Goal: Task Accomplishment & Management: Manage account settings

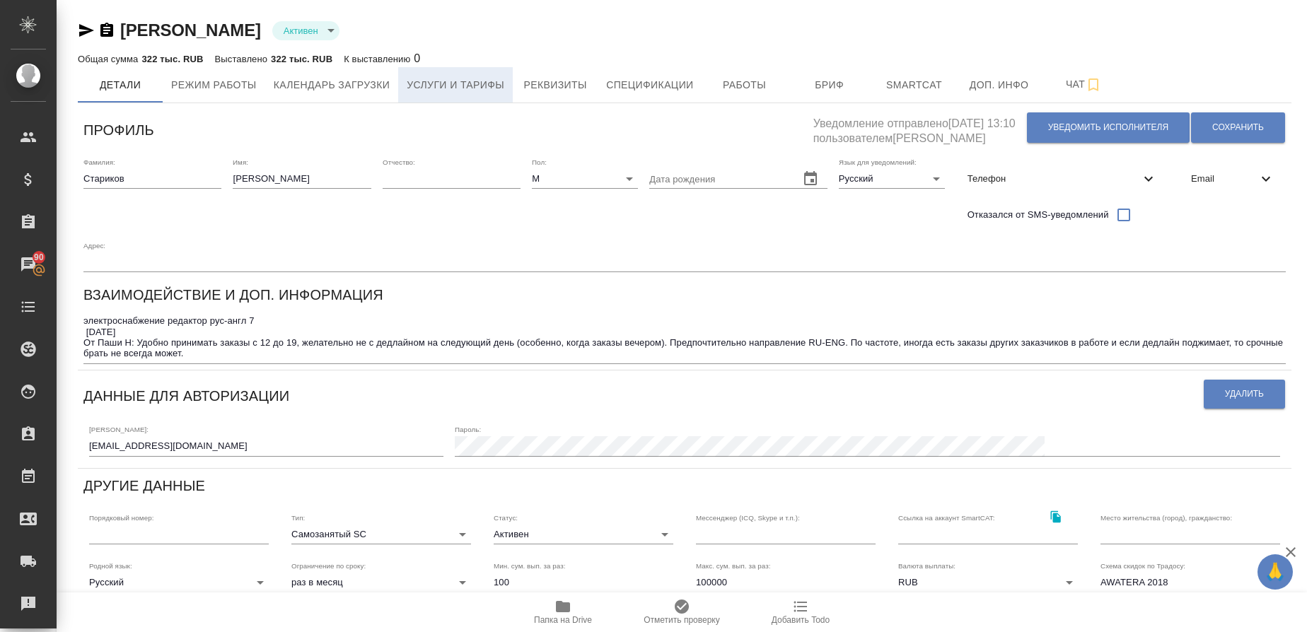
click at [449, 87] on span "Услуги и тарифы" at bounding box center [456, 85] width 98 height 18
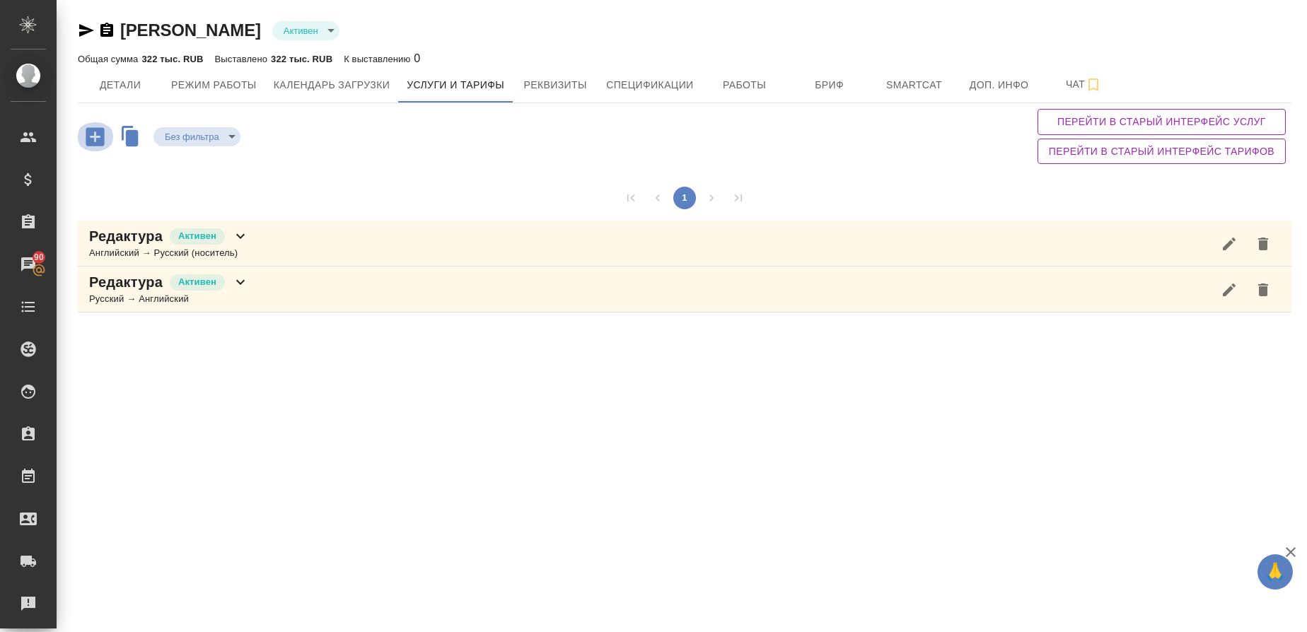
click at [101, 144] on icon "button" at bounding box center [95, 136] width 18 height 18
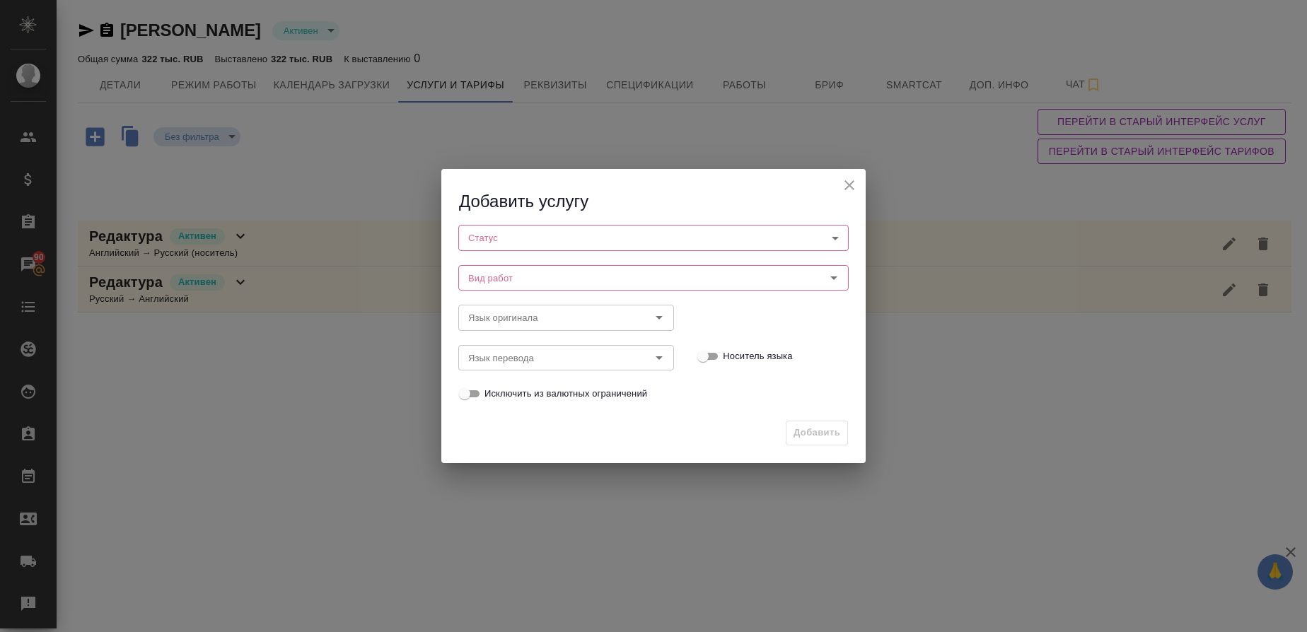
click at [490, 237] on body "🙏 .cls-1 fill:#fff; AWATERA Gusmanova [PERSON_NAME] Спецификации Заказы 90 Чаты…" at bounding box center [653, 316] width 1307 height 632
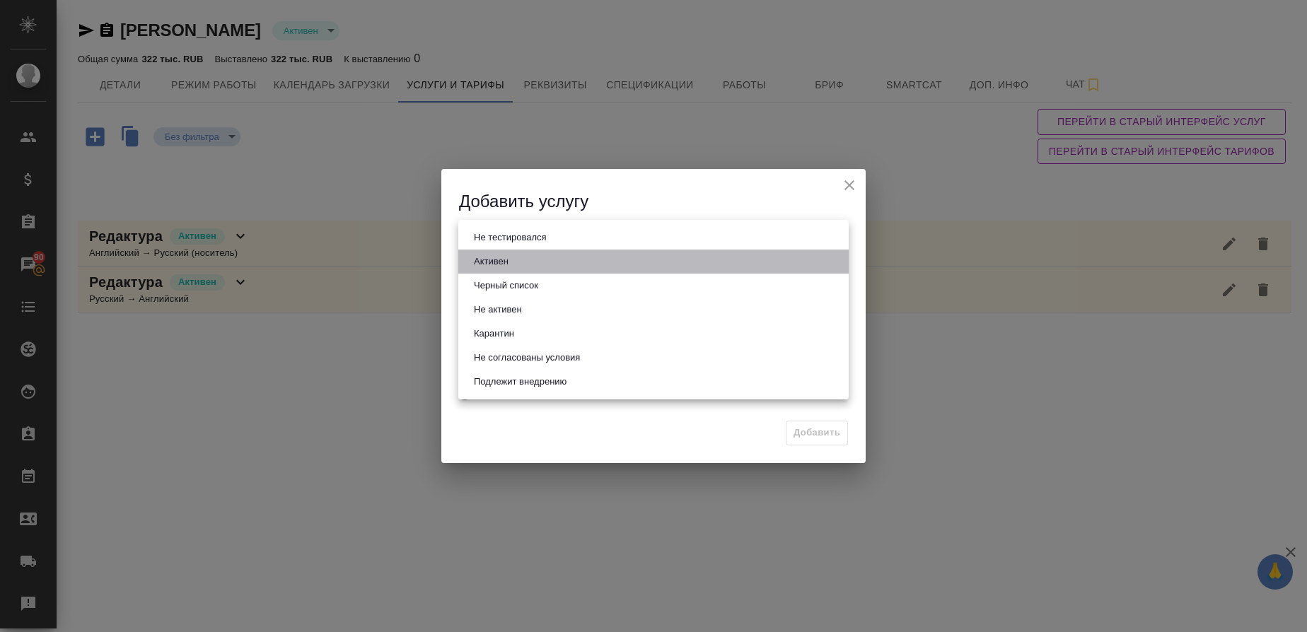
click at [486, 259] on button "Активен" at bounding box center [491, 262] width 43 height 16
type input "active"
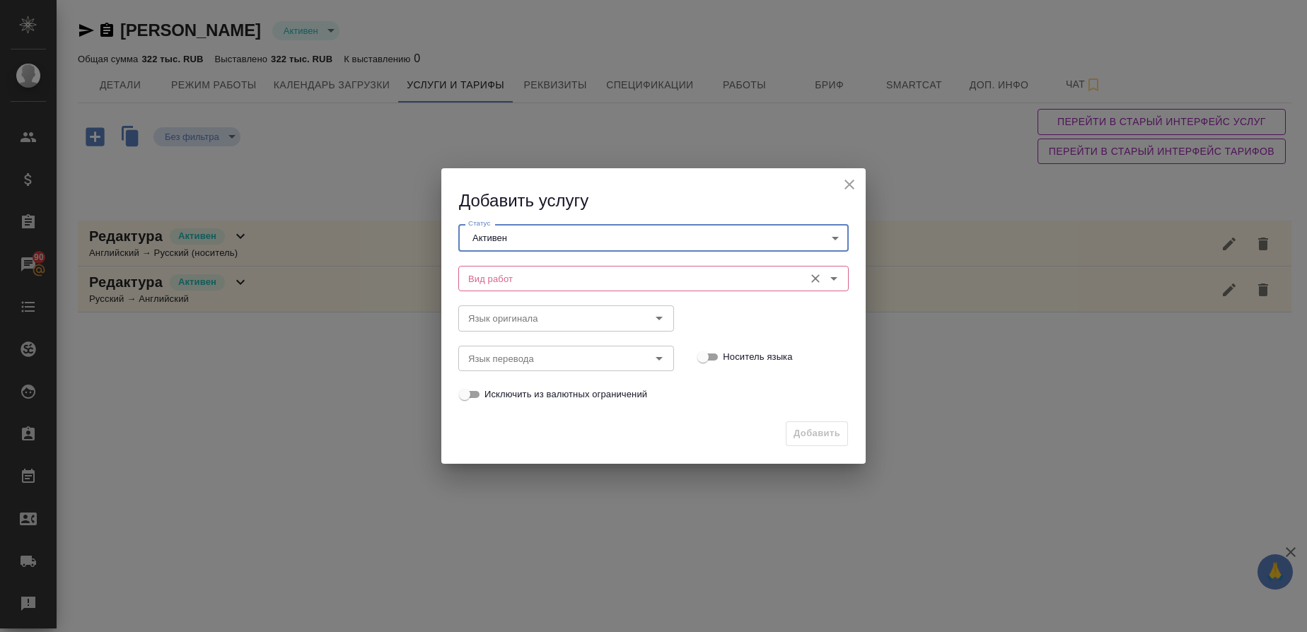
click at [475, 270] on input "Вид работ" at bounding box center [630, 278] width 335 height 17
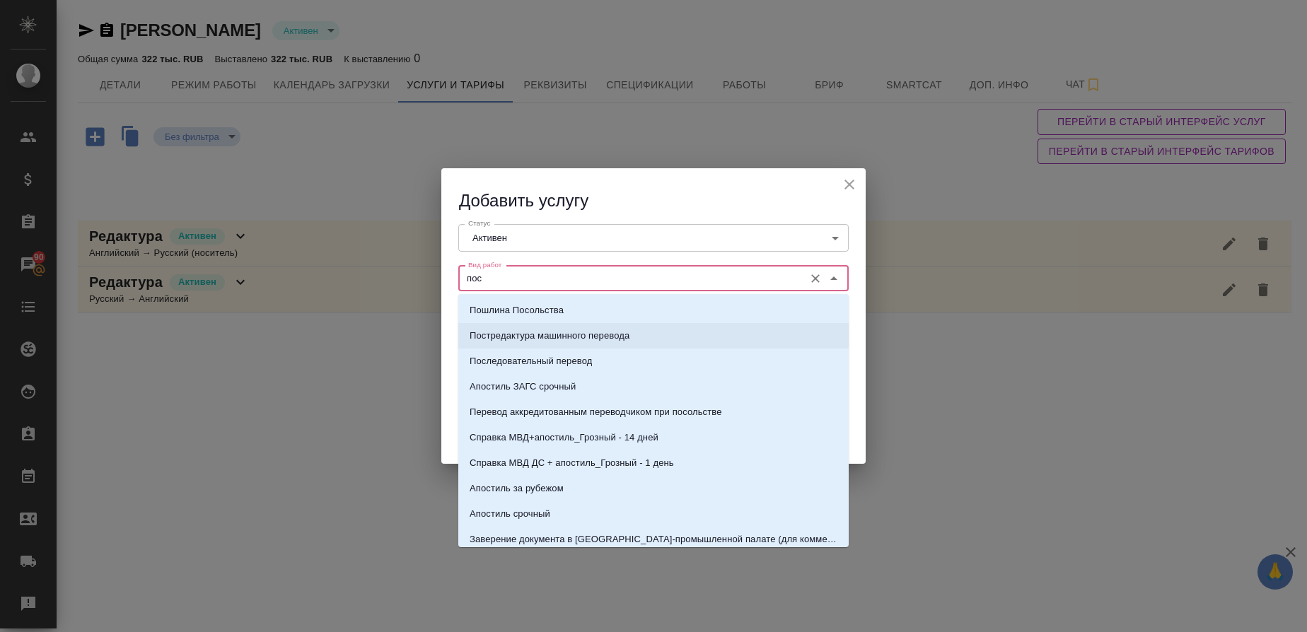
click at [543, 330] on p "Постредактура машинного перевода" at bounding box center [550, 336] width 160 height 14
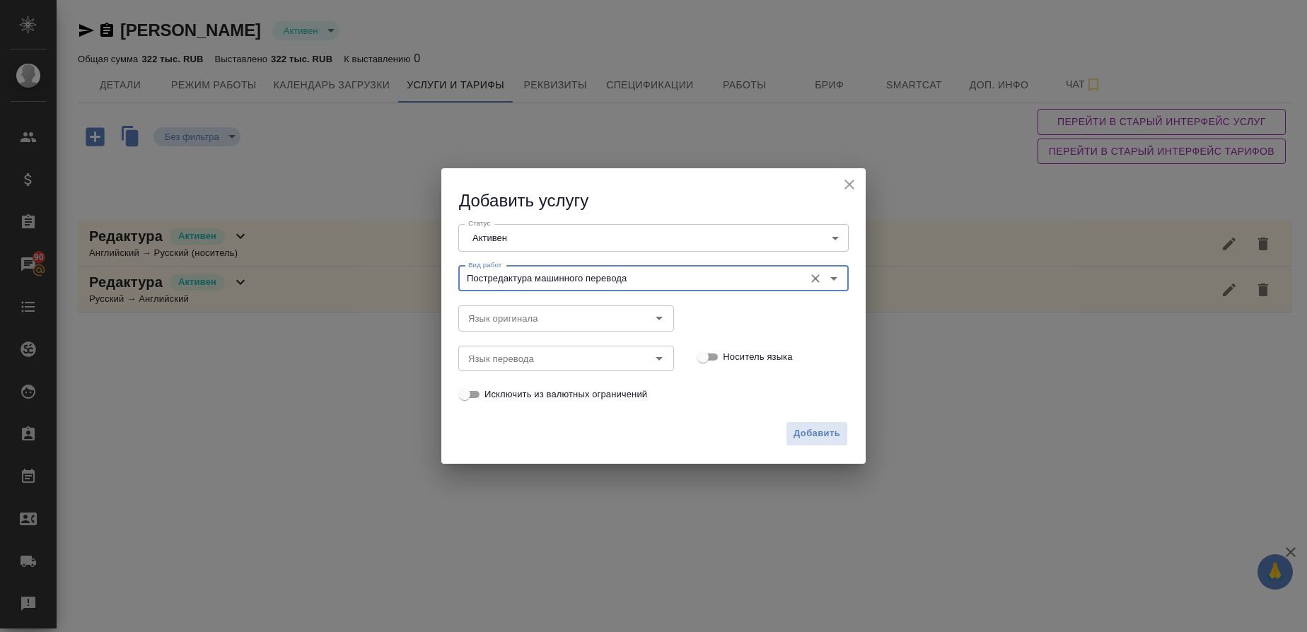
type input "Постредактура машинного перевода"
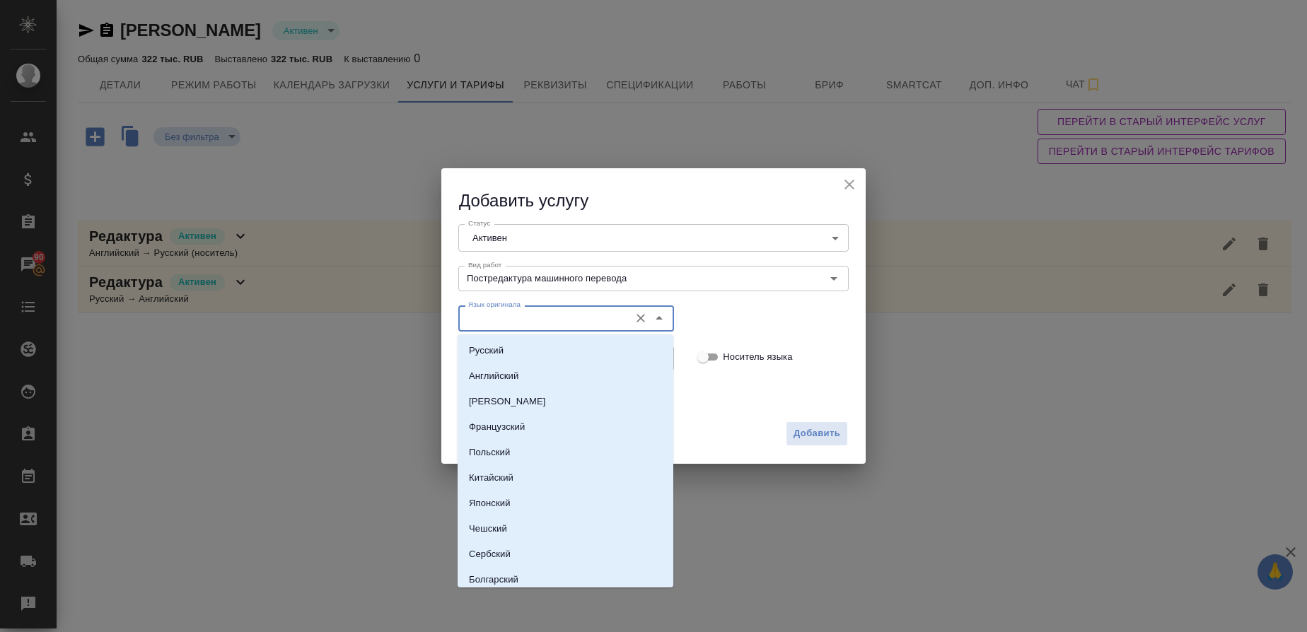
click at [555, 321] on input "Язык оригинала" at bounding box center [543, 318] width 160 height 17
click at [511, 471] on p "Китайский" at bounding box center [491, 478] width 45 height 14
type input "Китайский"
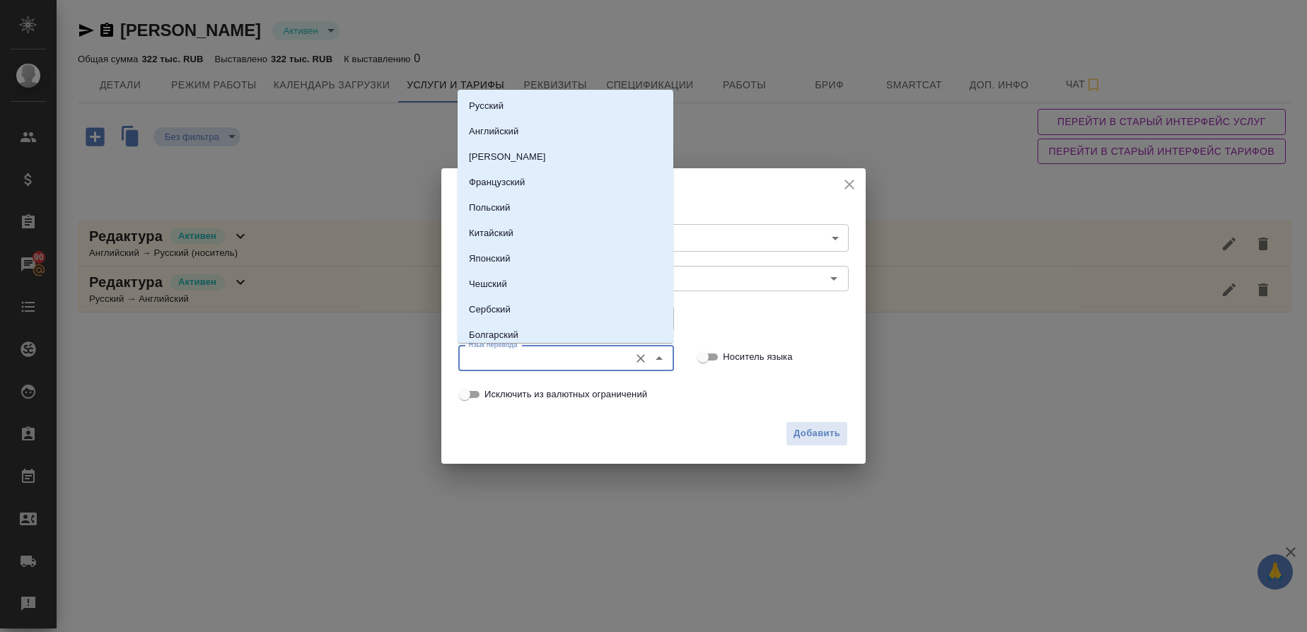
click at [486, 350] on input "Язык перевода" at bounding box center [543, 358] width 160 height 17
click at [526, 115] on li "Русский" at bounding box center [566, 105] width 216 height 25
type input "Русский"
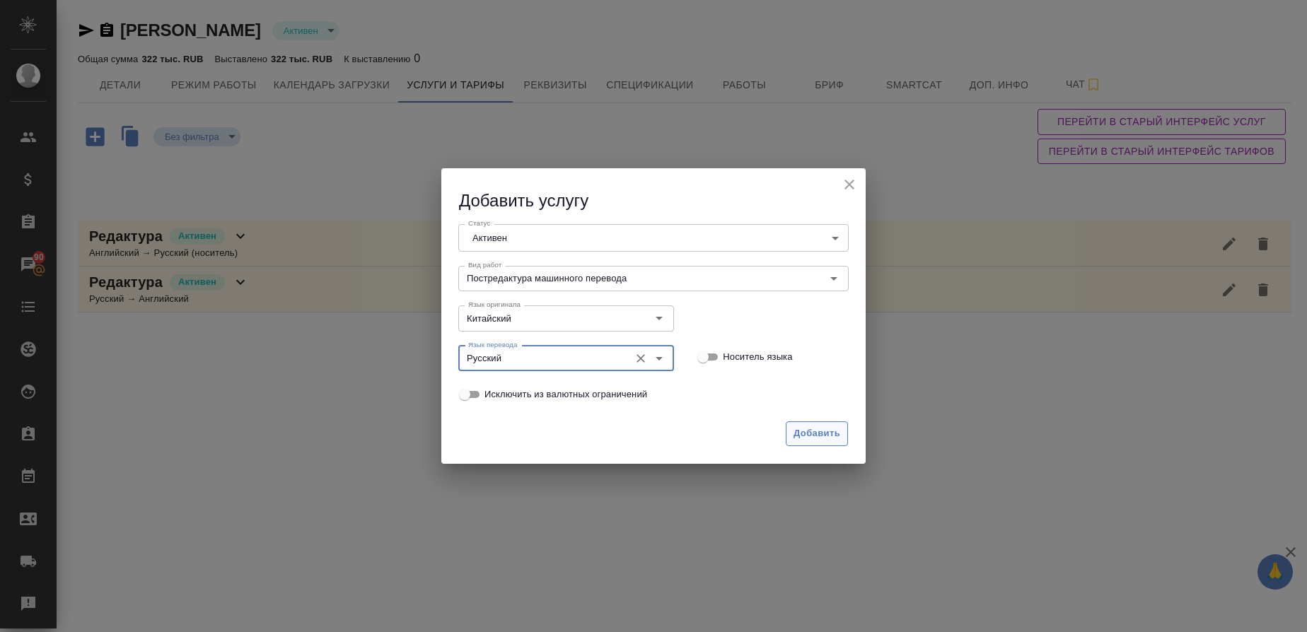
click at [834, 429] on span "Добавить" at bounding box center [817, 434] width 47 height 16
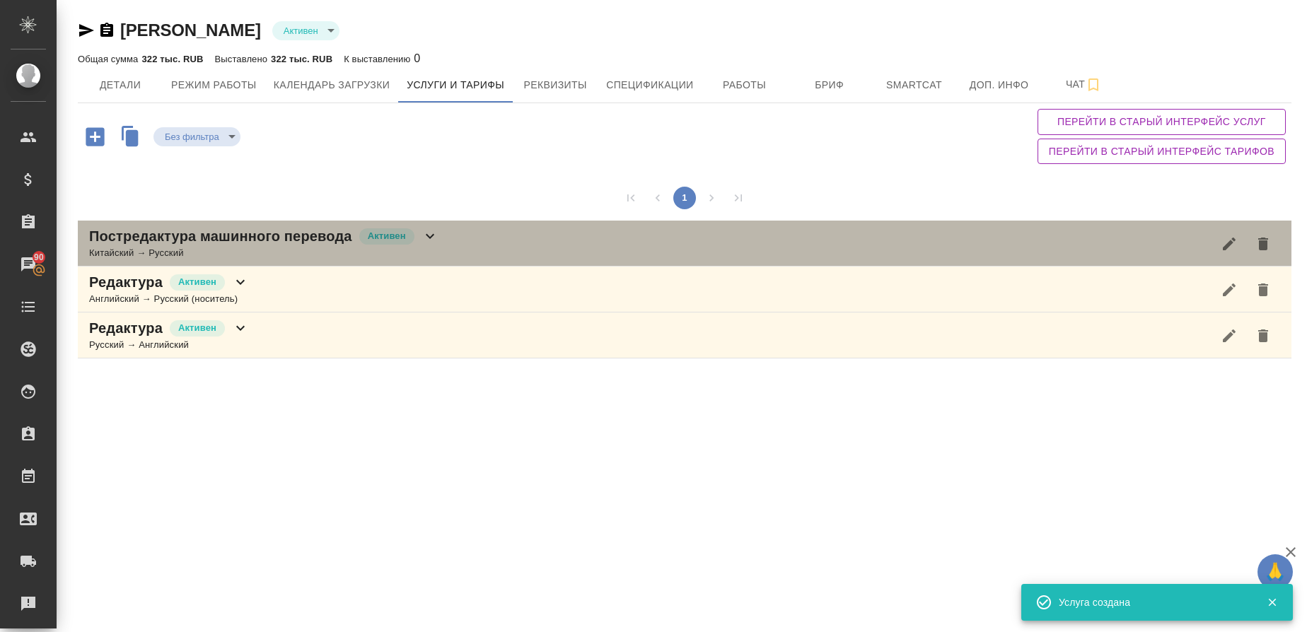
click at [192, 242] on p "Постредактура машинного перевода" at bounding box center [220, 236] width 263 height 20
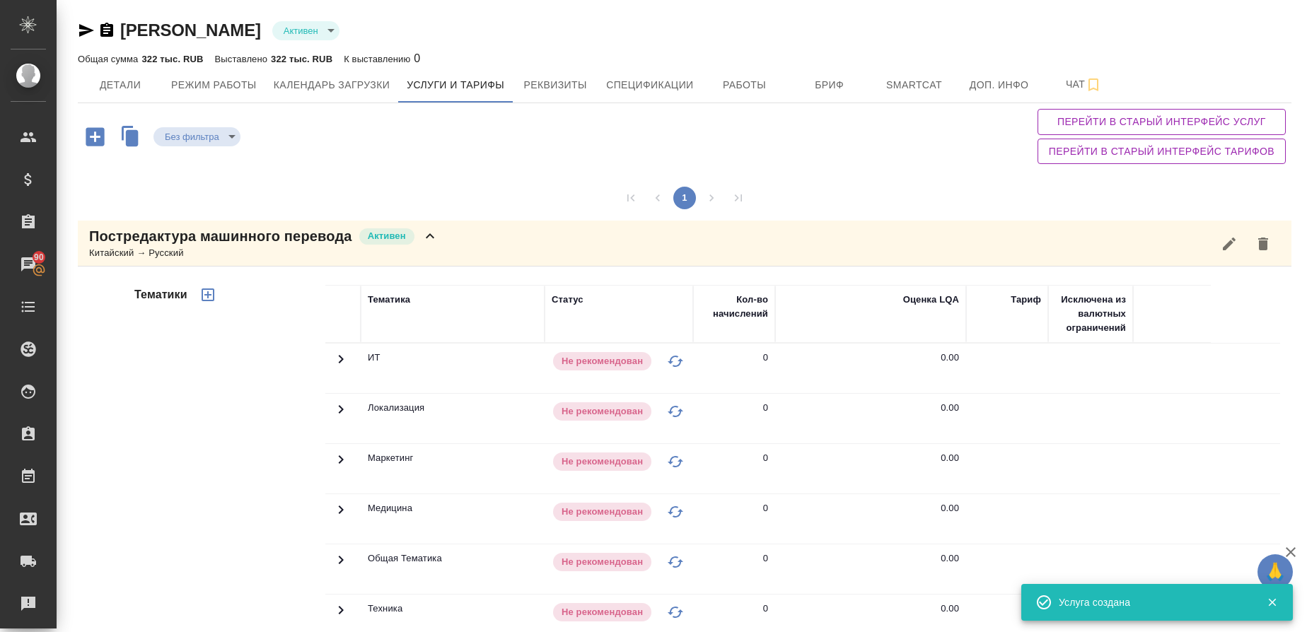
scroll to position [258, 0]
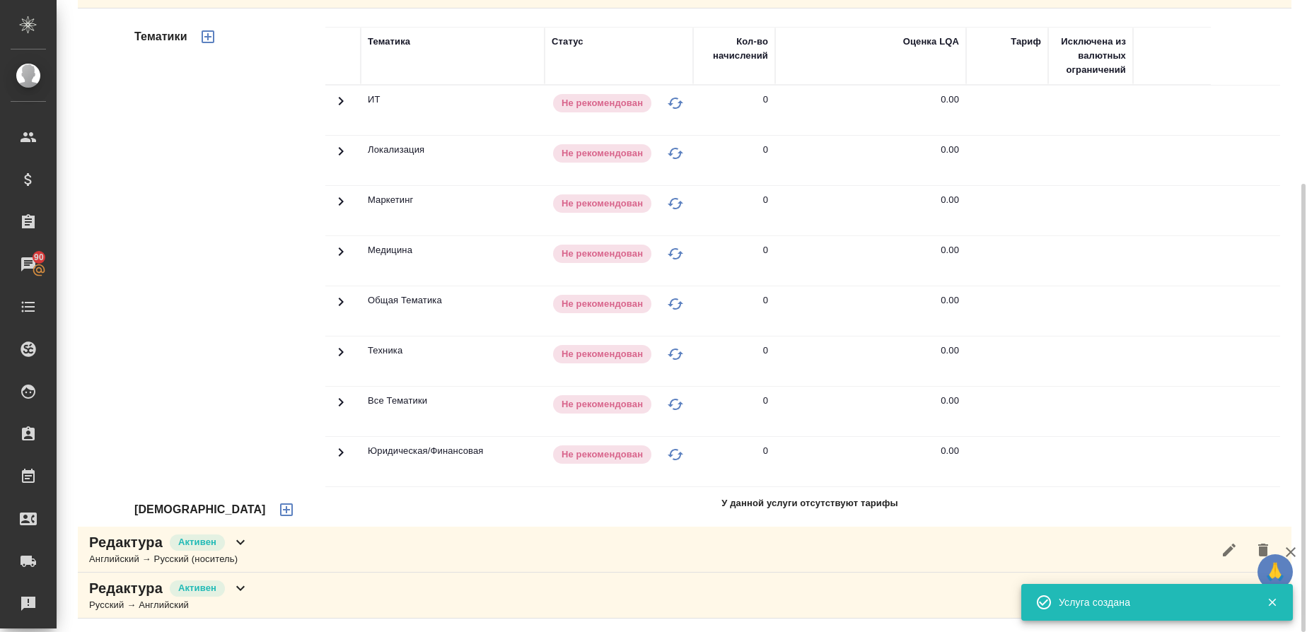
click at [280, 511] on icon "button" at bounding box center [286, 510] width 13 height 13
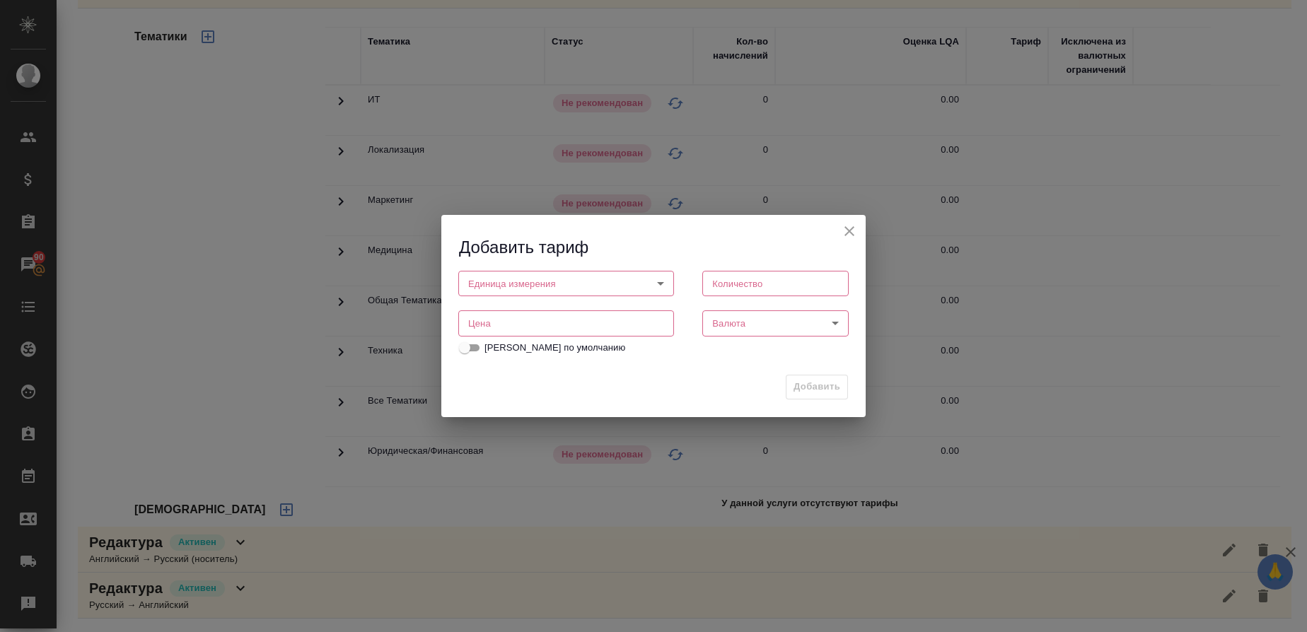
click at [539, 279] on body "🙏 .cls-1 fill:#fff; AWATERA Gusmanova [PERSON_NAME] Спецификации Заказы 90 Чаты…" at bounding box center [653, 316] width 1307 height 632
click at [507, 340] on li "слово" at bounding box center [566, 332] width 216 height 24
type input "5a8b1489cc6b4906c91bfd90"
type input "1"
click at [521, 326] on input "number" at bounding box center [566, 323] width 216 height 25
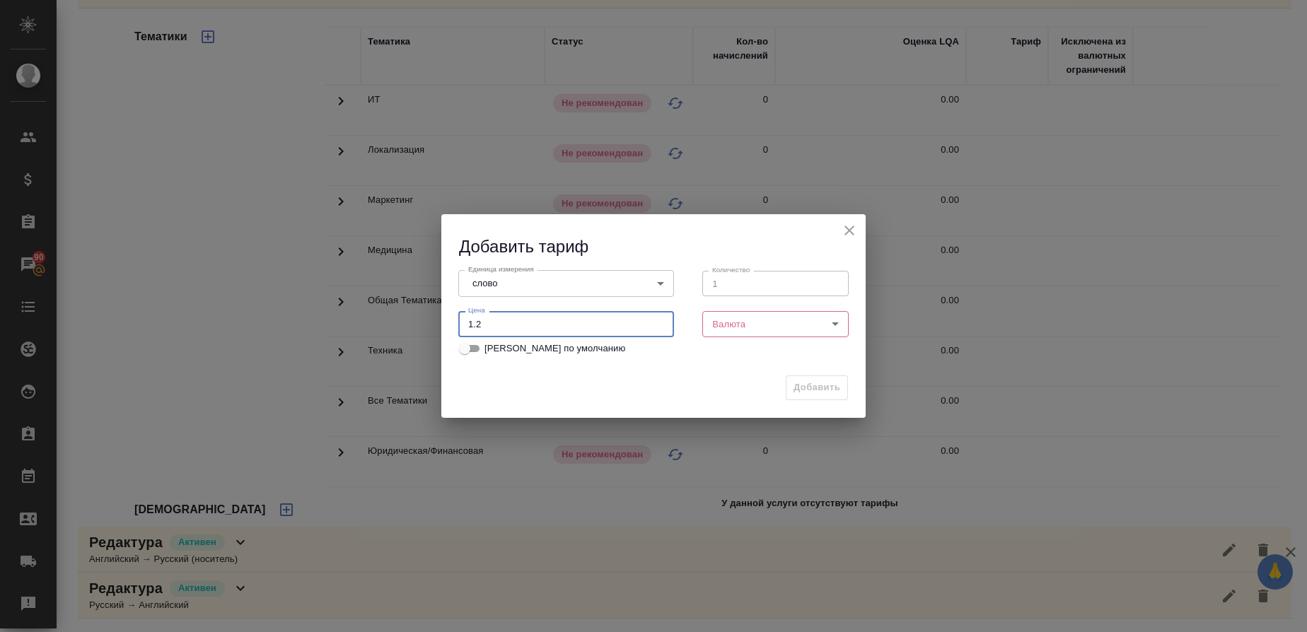
type input "1.2"
click at [719, 323] on body "🙏 .cls-1 fill:#fff; AWATERA Gusmanova [PERSON_NAME] Спецификации Заказы 90 Чаты…" at bounding box center [653, 316] width 1307 height 632
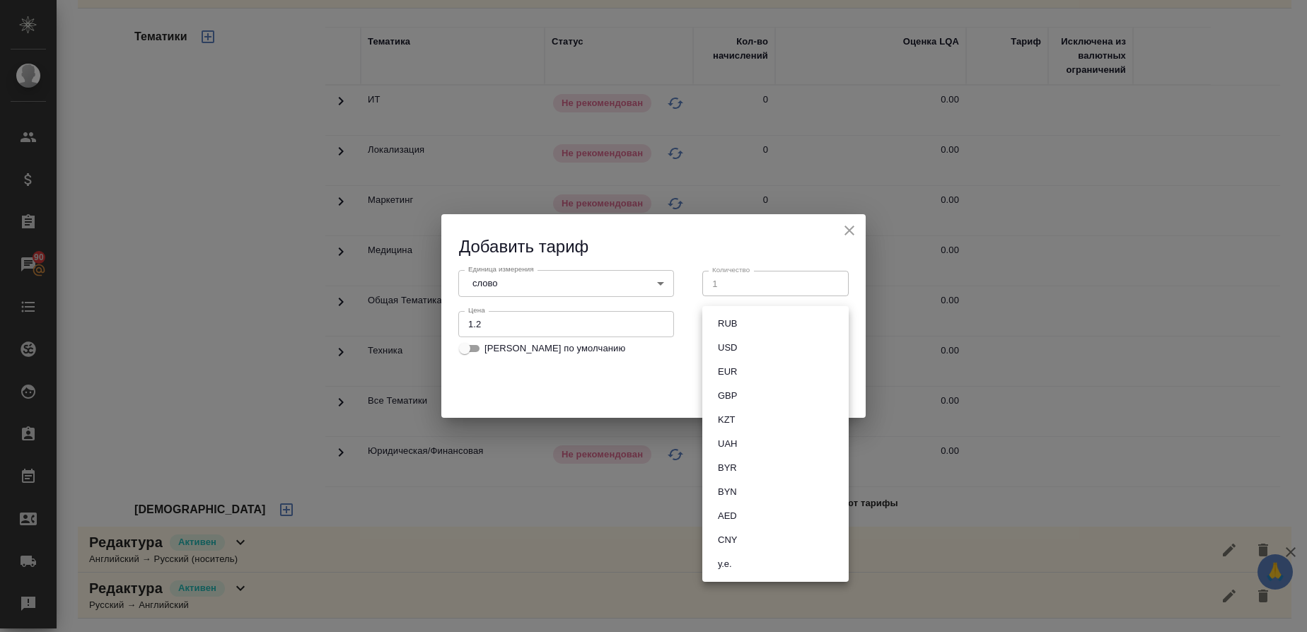
click at [744, 323] on li "RUB" at bounding box center [775, 324] width 146 height 24
type input "RUB"
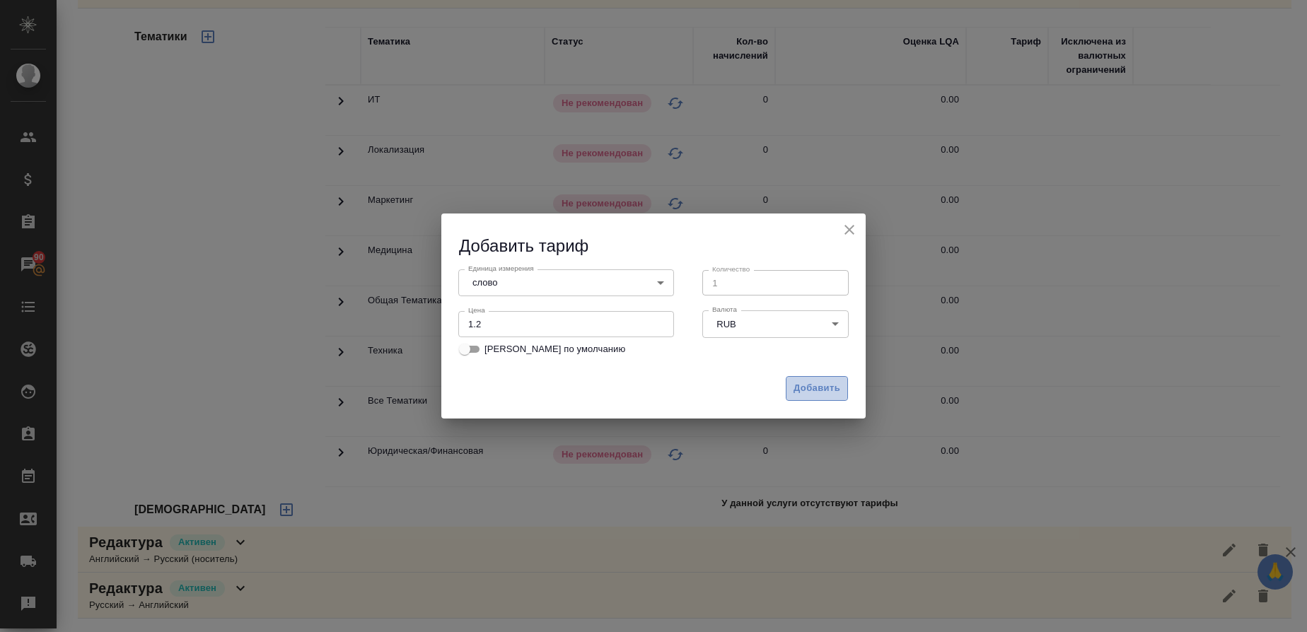
click at [832, 398] on button "Добавить" at bounding box center [817, 388] width 62 height 25
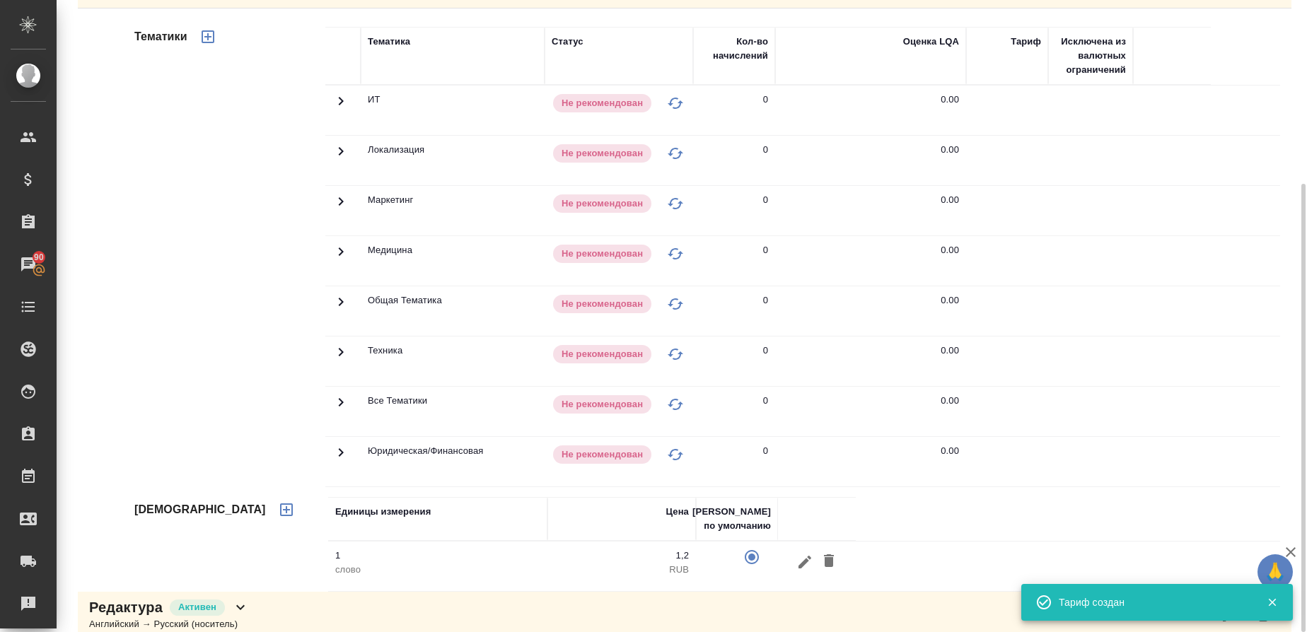
click at [208, 37] on icon "button" at bounding box center [208, 36] width 13 height 13
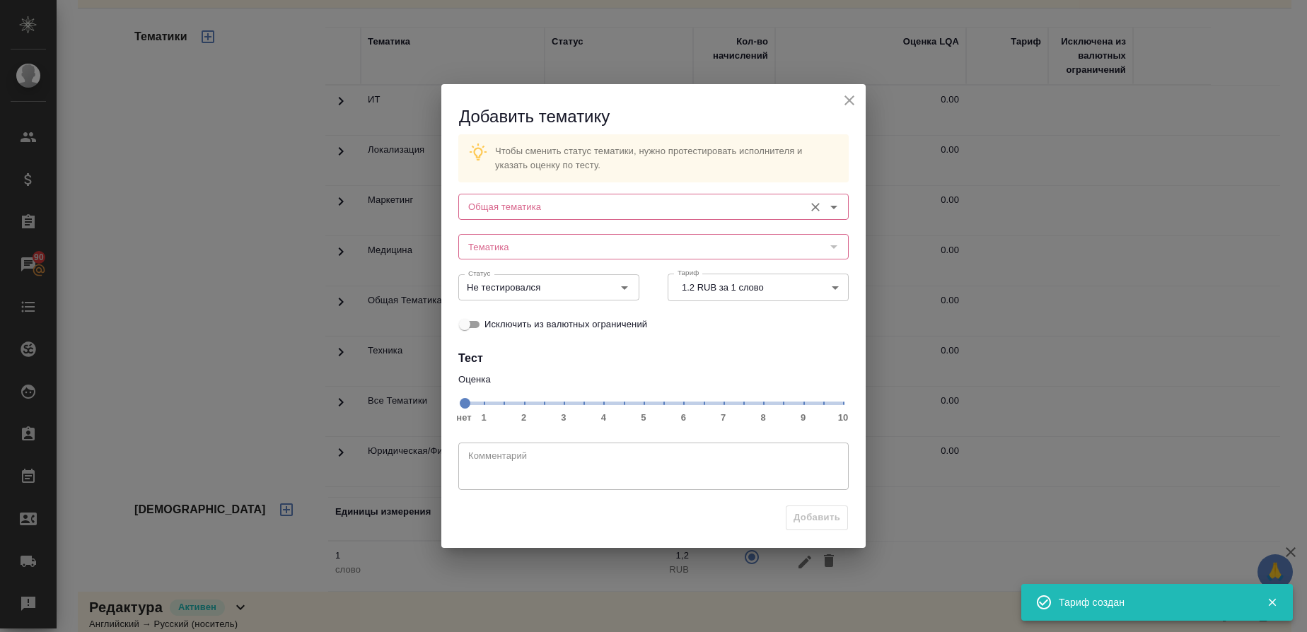
click at [527, 202] on input "Общая тематика" at bounding box center [630, 206] width 335 height 17
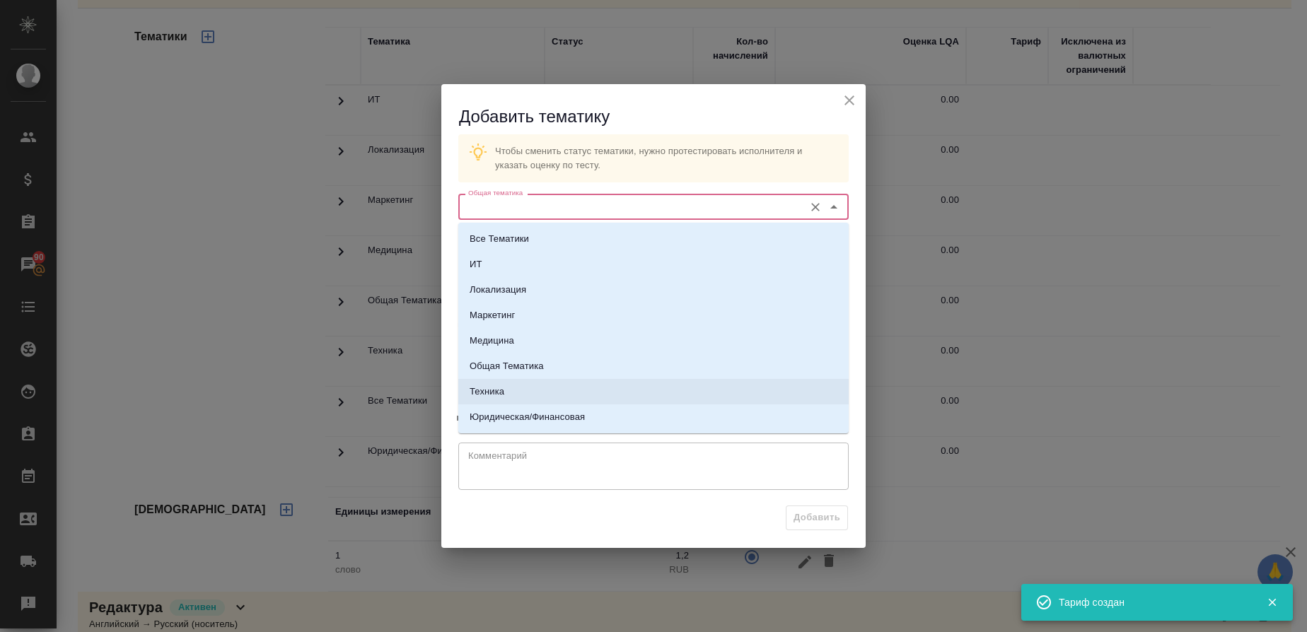
click at [504, 391] on p "Техника" at bounding box center [487, 392] width 35 height 14
type input "Техника"
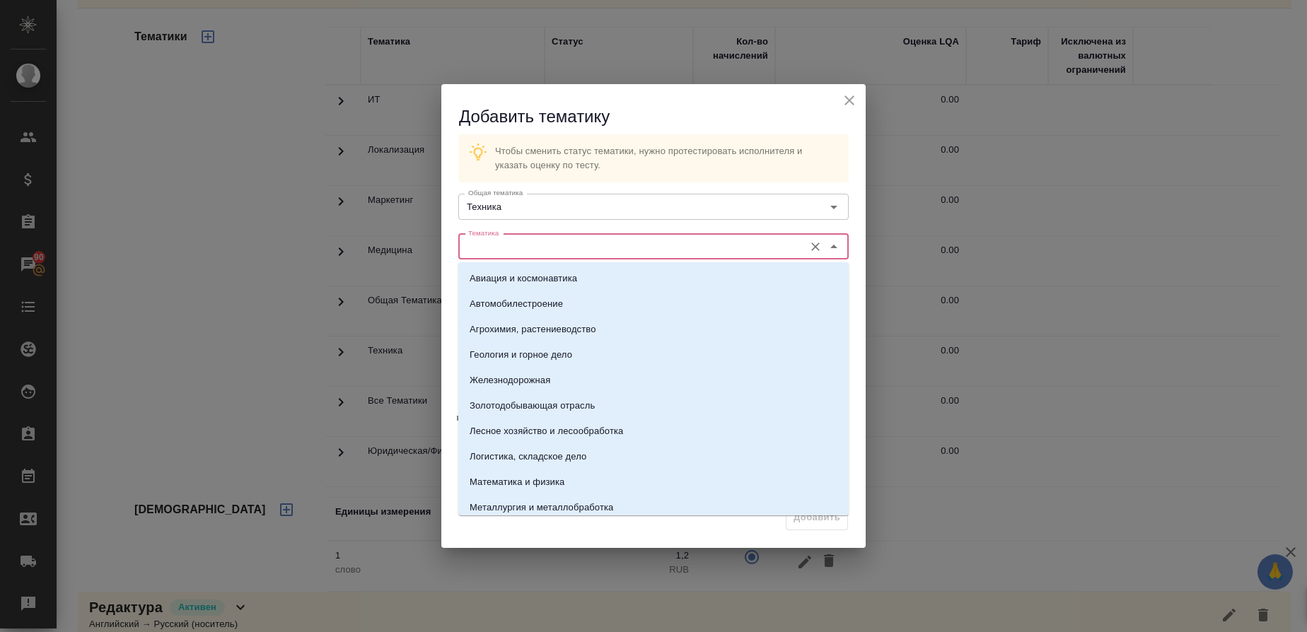
click at [480, 242] on input "Тематика" at bounding box center [630, 246] width 335 height 17
click at [499, 303] on p "Автомобилестроение" at bounding box center [516, 304] width 93 height 14
type input "Автомобилестроение"
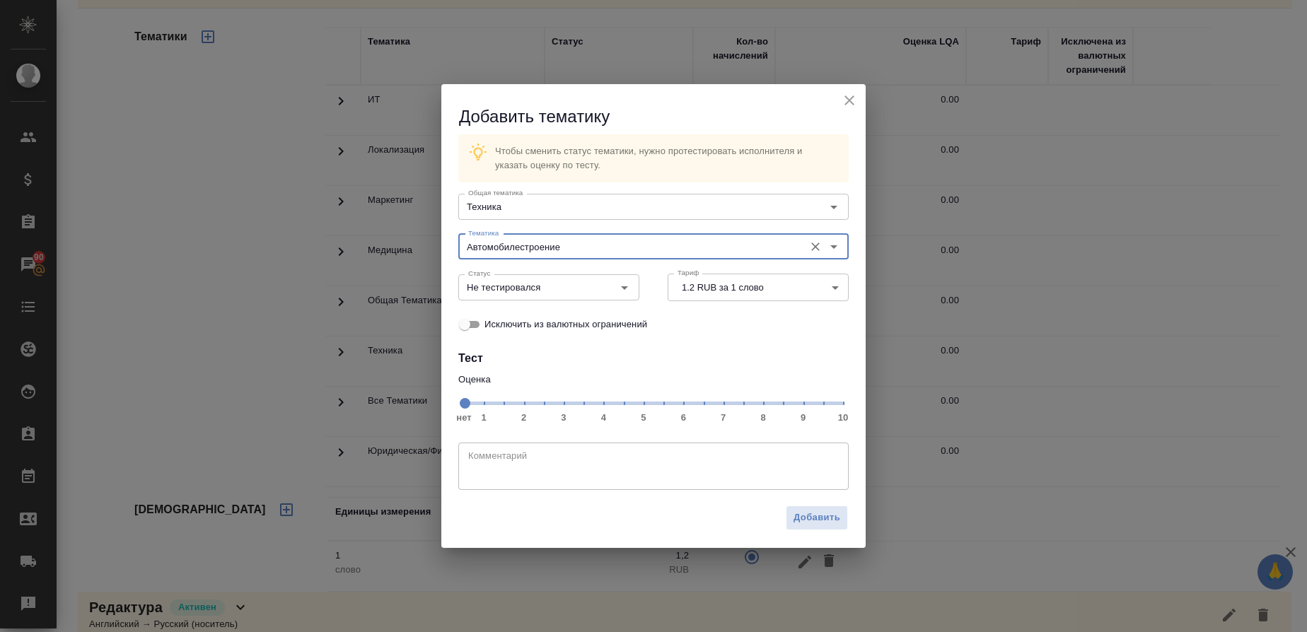
click at [743, 408] on span "нет 1 2 3 4 5 6 7 8 9 10" at bounding box center [653, 403] width 379 height 20
click at [627, 289] on icon "Open" at bounding box center [624, 287] width 17 height 17
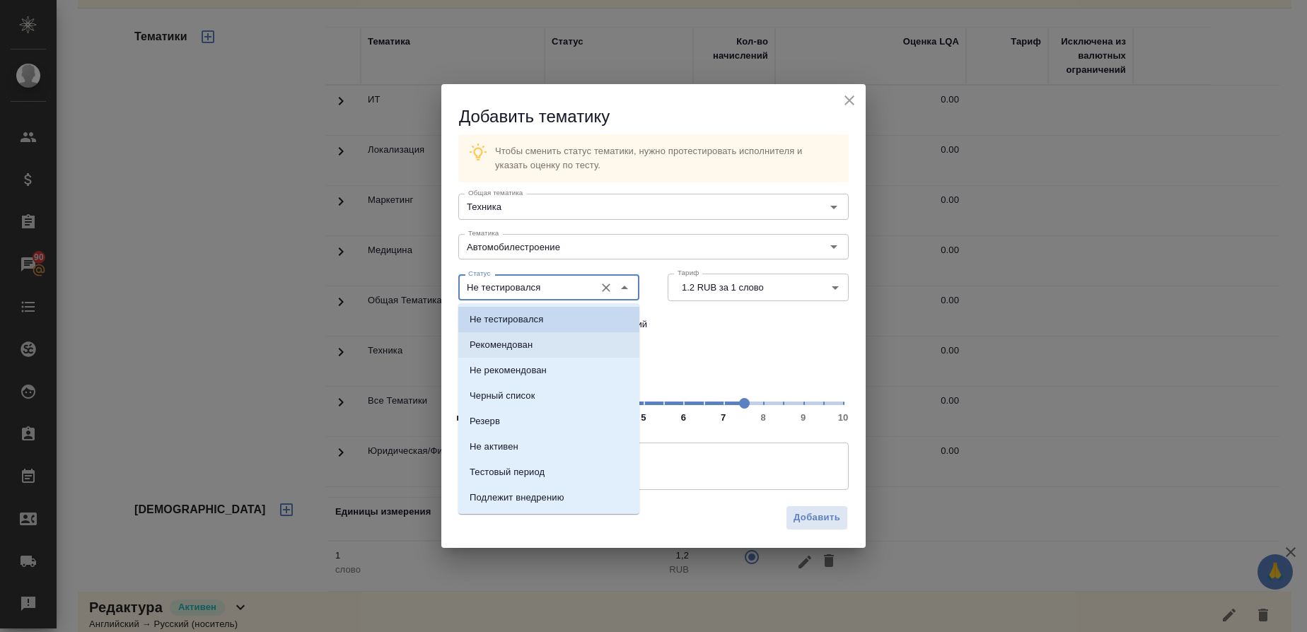
click at [517, 336] on li "Рекомендован" at bounding box center [548, 344] width 181 height 25
type input "Рекомендован"
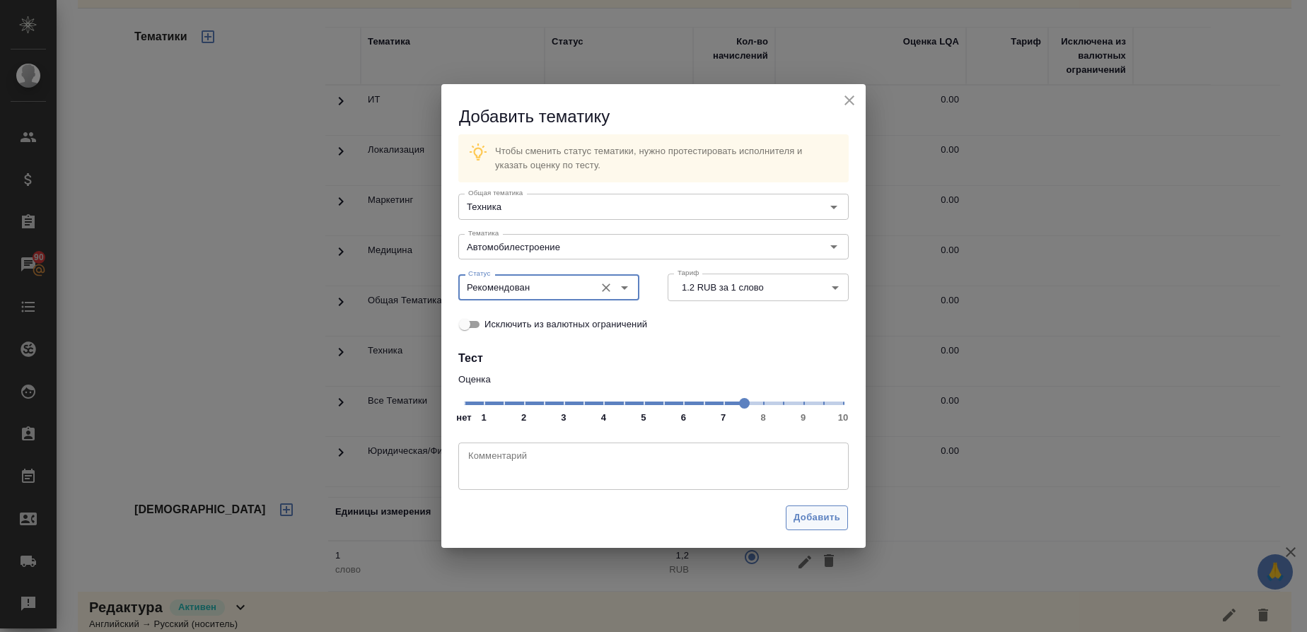
click at [812, 519] on span "Добавить" at bounding box center [817, 518] width 47 height 16
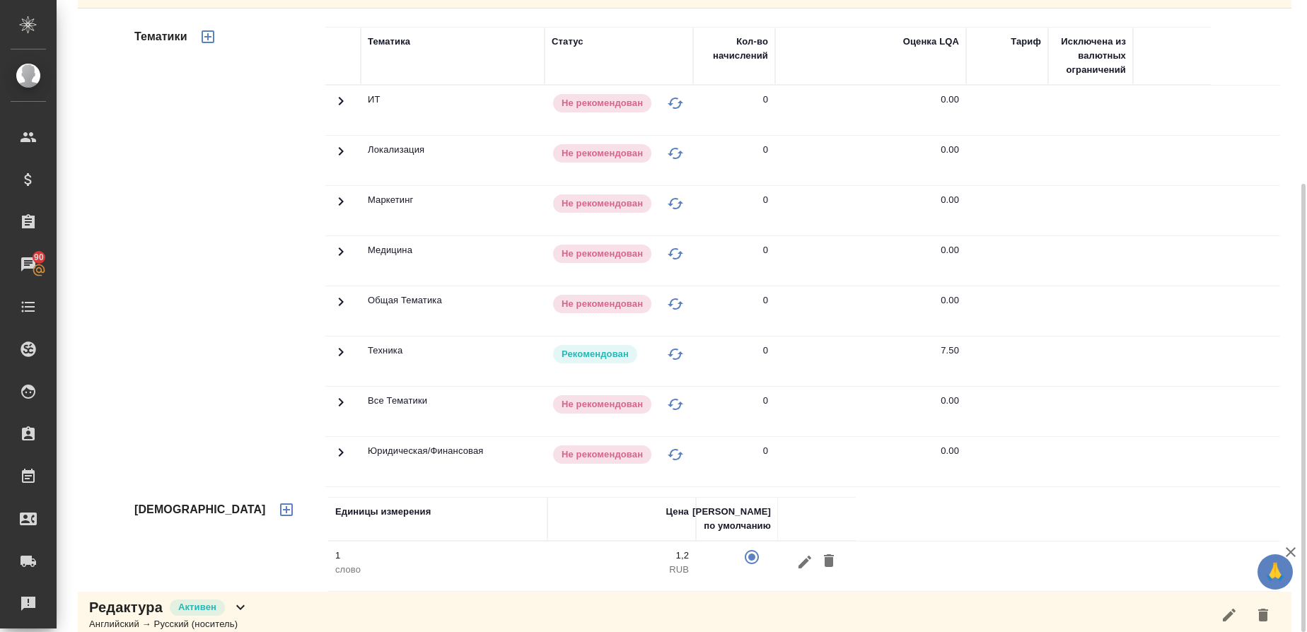
click at [341, 345] on icon at bounding box center [340, 352] width 17 height 17
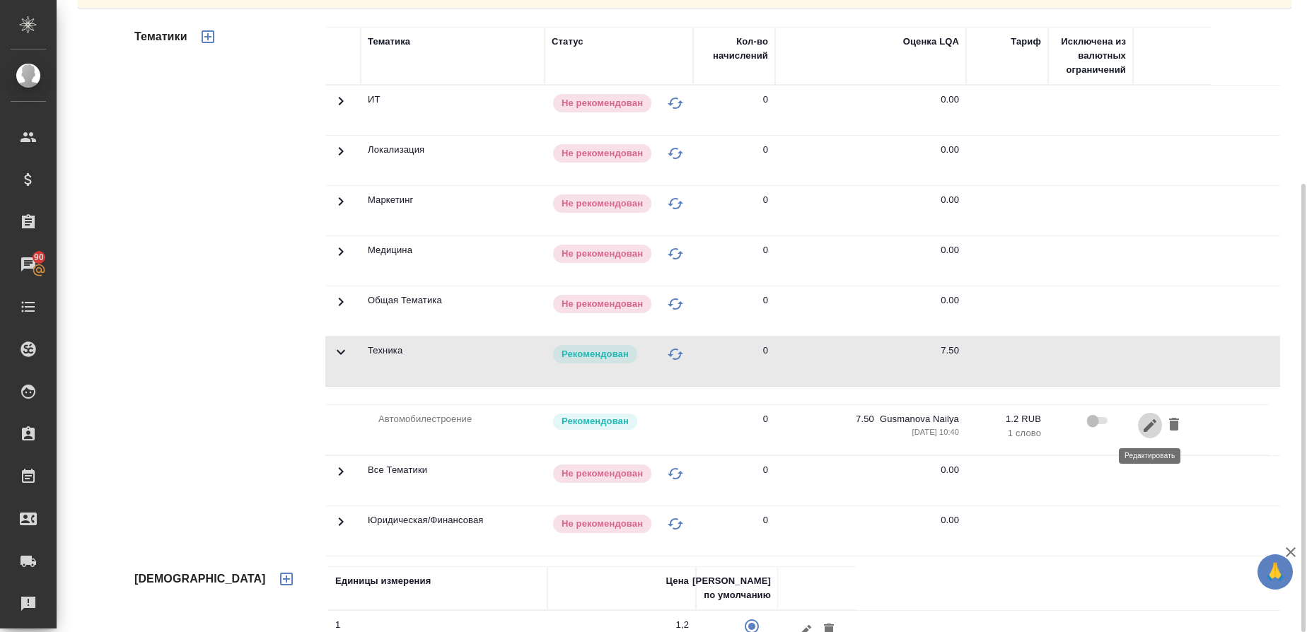
click at [1143, 431] on icon "button" at bounding box center [1150, 425] width 17 height 17
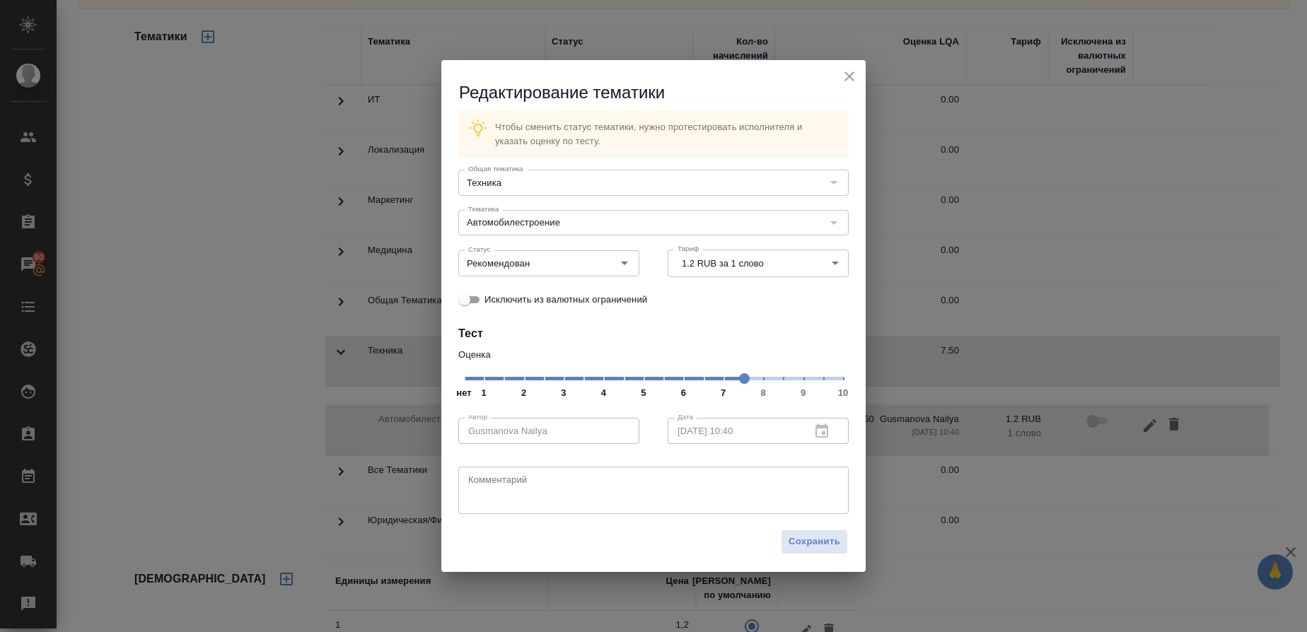
click at [577, 485] on textarea at bounding box center [653, 490] width 371 height 33
paste textarea "без опоры работает (не китаист)"
type textarea "без опоры работает (не китаист)"
click at [823, 543] on span "Сохранить" at bounding box center [815, 542] width 52 height 16
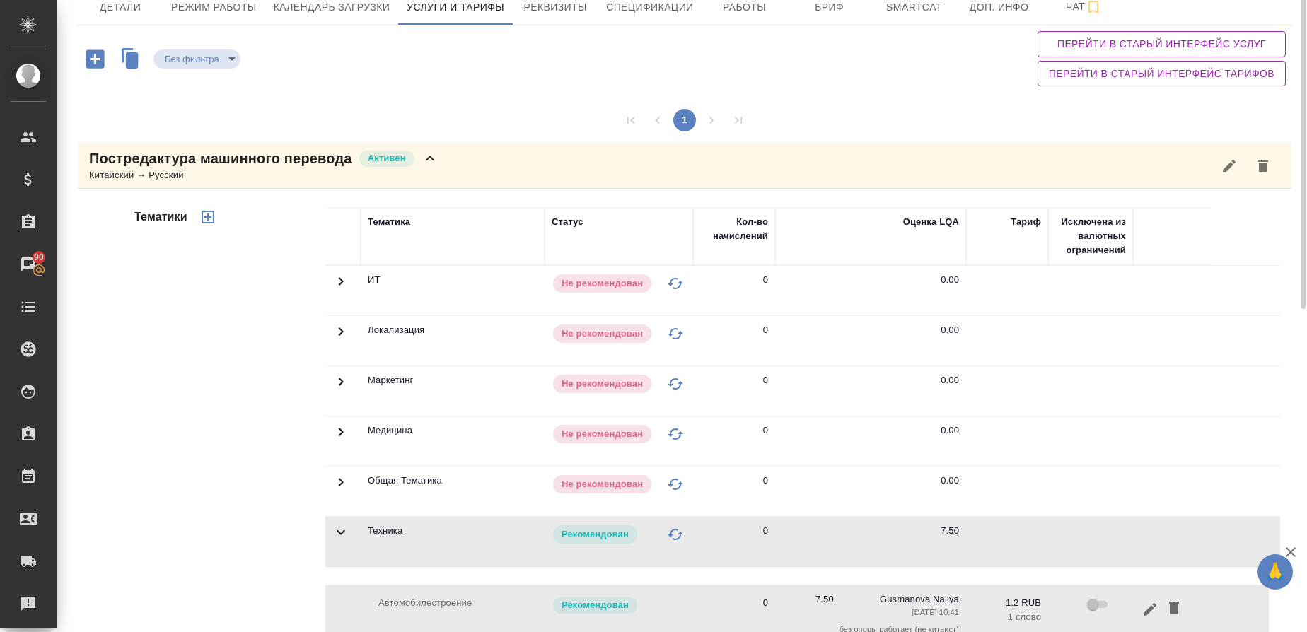
scroll to position [0, 0]
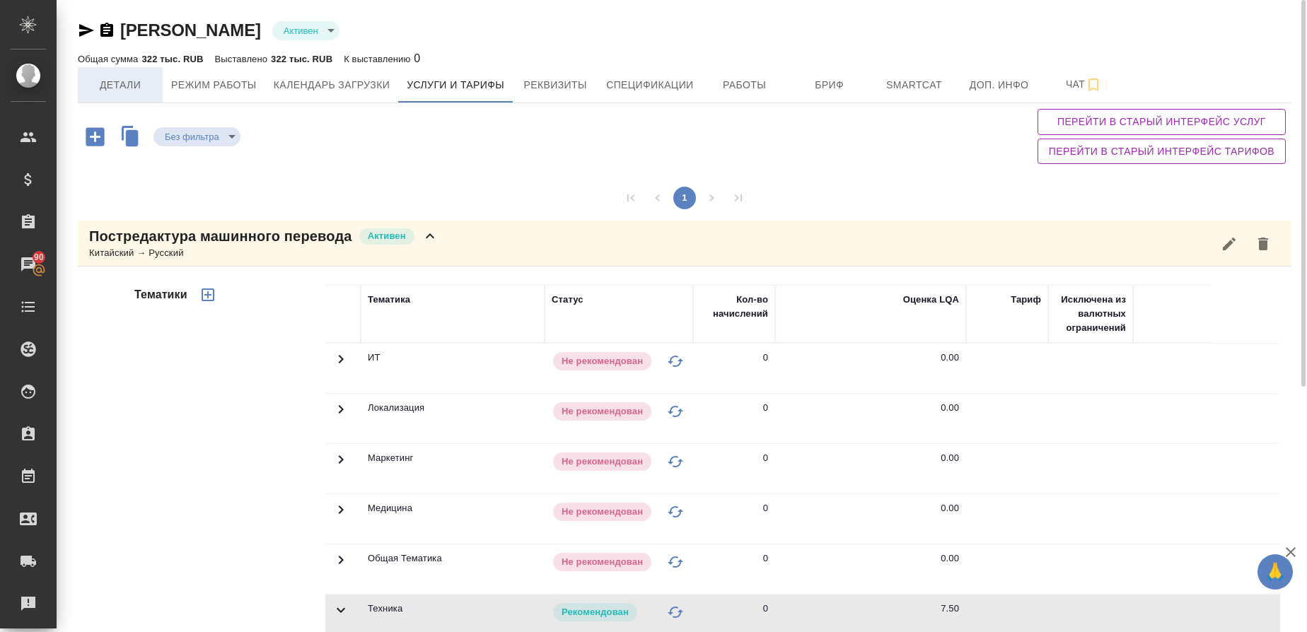
click at [109, 79] on span "Детали" at bounding box center [120, 85] width 68 height 18
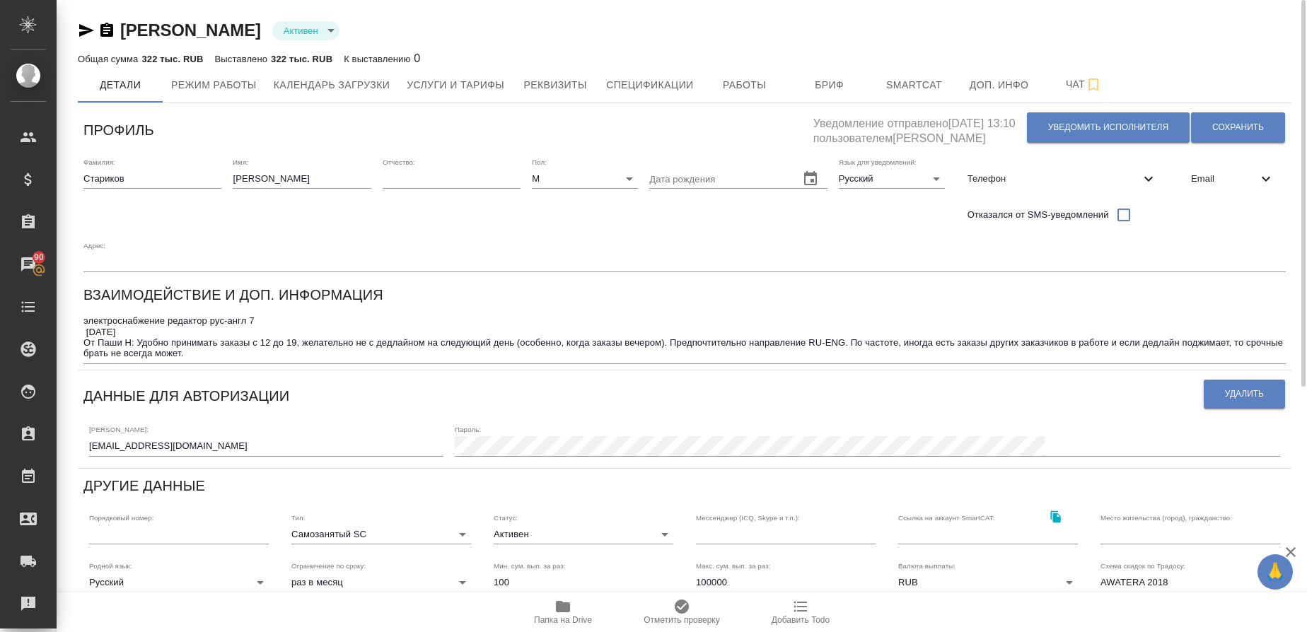
click at [193, 354] on textarea "электроснабжение редактор рус-англ 7 [DATE] От Паши Н: Удобно принимать заказы …" at bounding box center [684, 338] width 1203 height 44
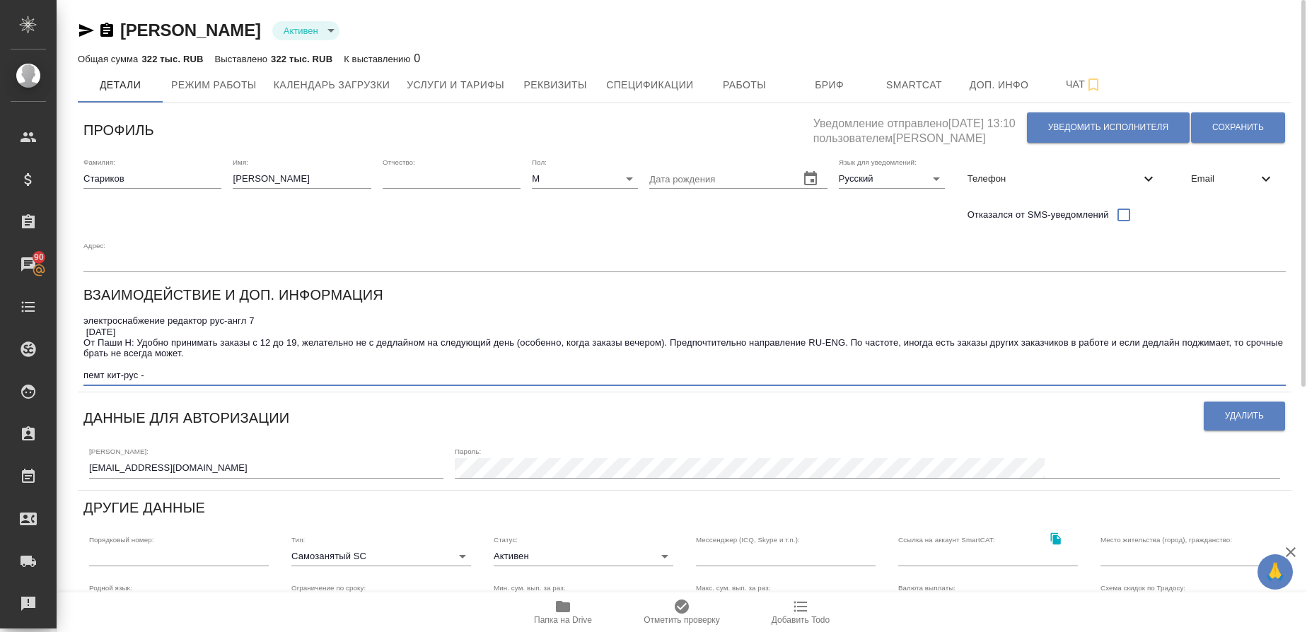
paste textarea "без опоры работает (не китаист)"
type textarea "электроснабжение редактор рус-англ 7 [DATE] От Паши Н: Удобно принимать заказы …"
click at [1214, 125] on span "Сохранить" at bounding box center [1239, 128] width 52 height 12
